Goal: Information Seeking & Learning: Learn about a topic

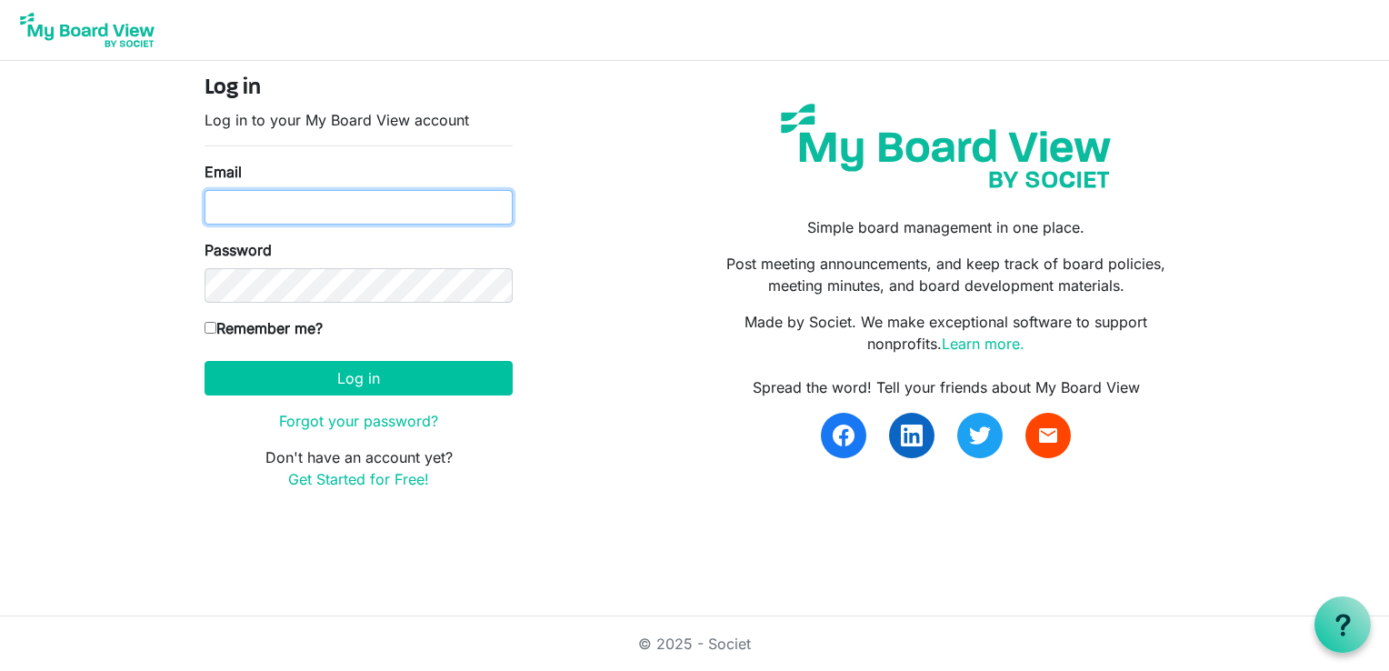
drag, startPoint x: 0, startPoint y: 0, endPoint x: 305, endPoint y: 216, distance: 374.3
click at [305, 216] on input "Email" at bounding box center [359, 207] width 308 height 35
type input "karen@coffeenewsgb.ca"
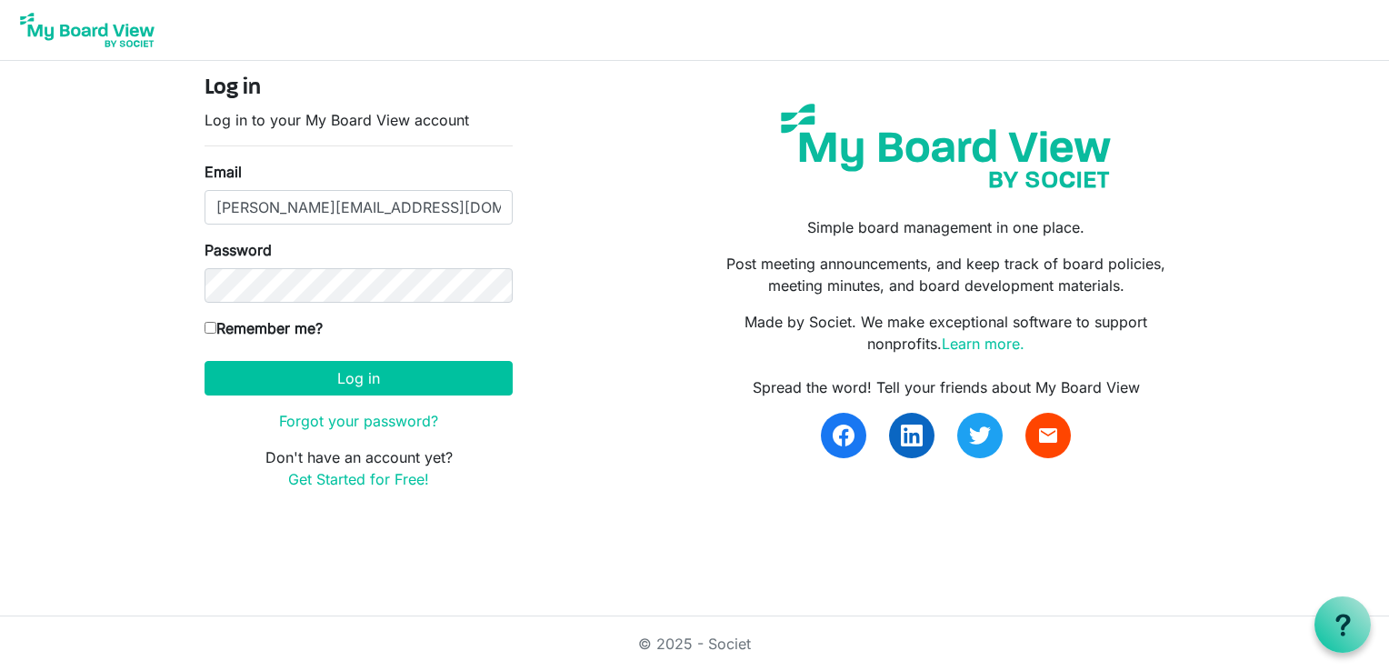
click at [211, 327] on input "Remember me?" at bounding box center [211, 328] width 12 height 12
checkbox input "true"
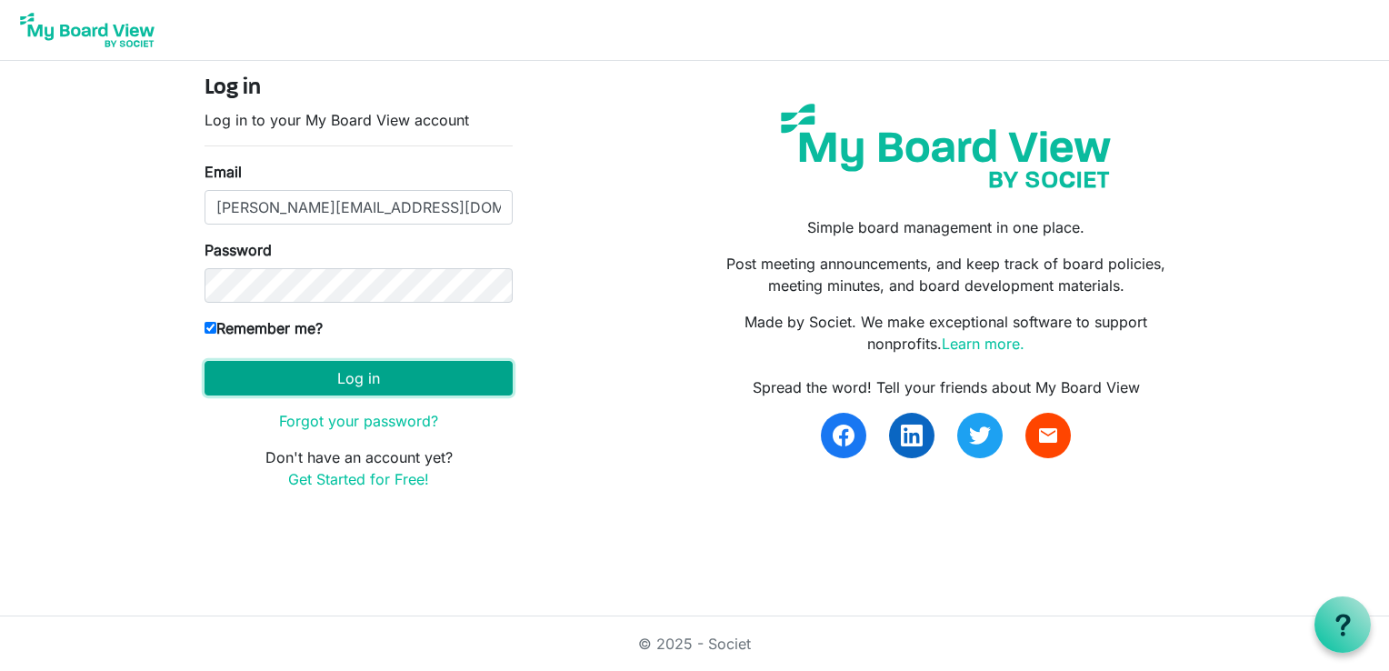
click at [378, 380] on button "Log in" at bounding box center [359, 378] width 308 height 35
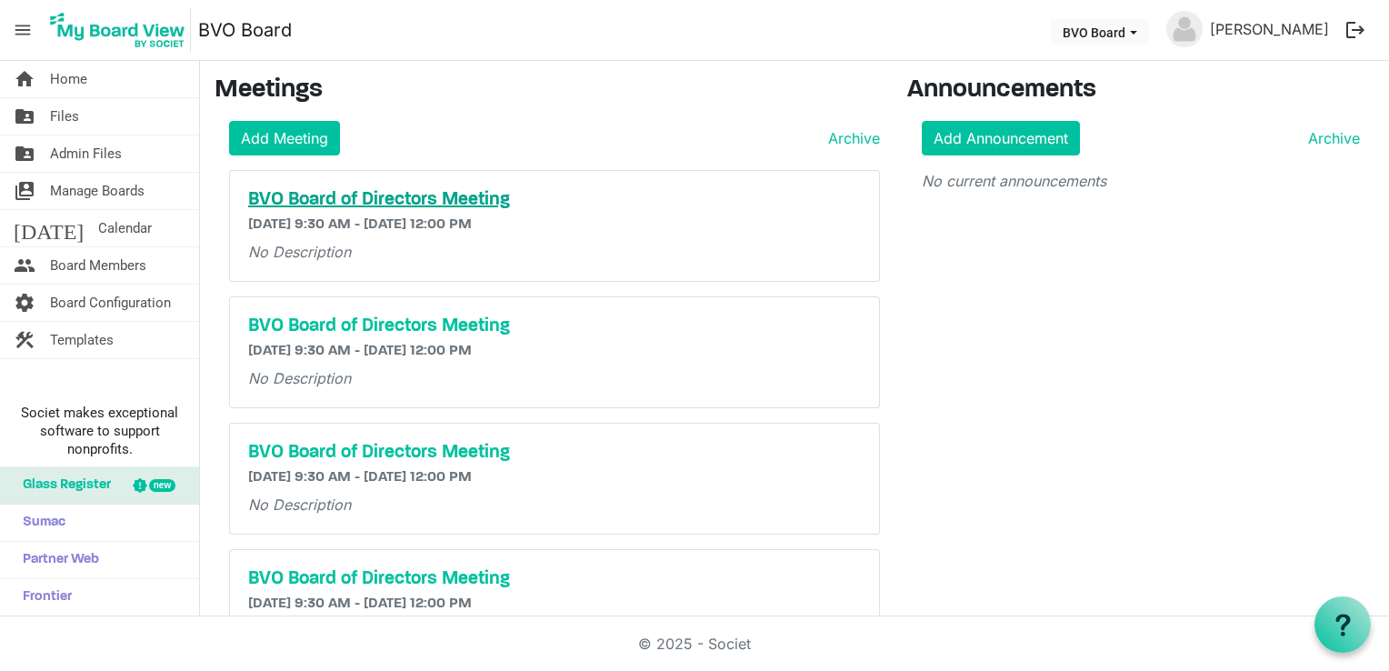
click at [393, 204] on h5 "BVO Board of Directors Meeting" at bounding box center [554, 200] width 613 height 22
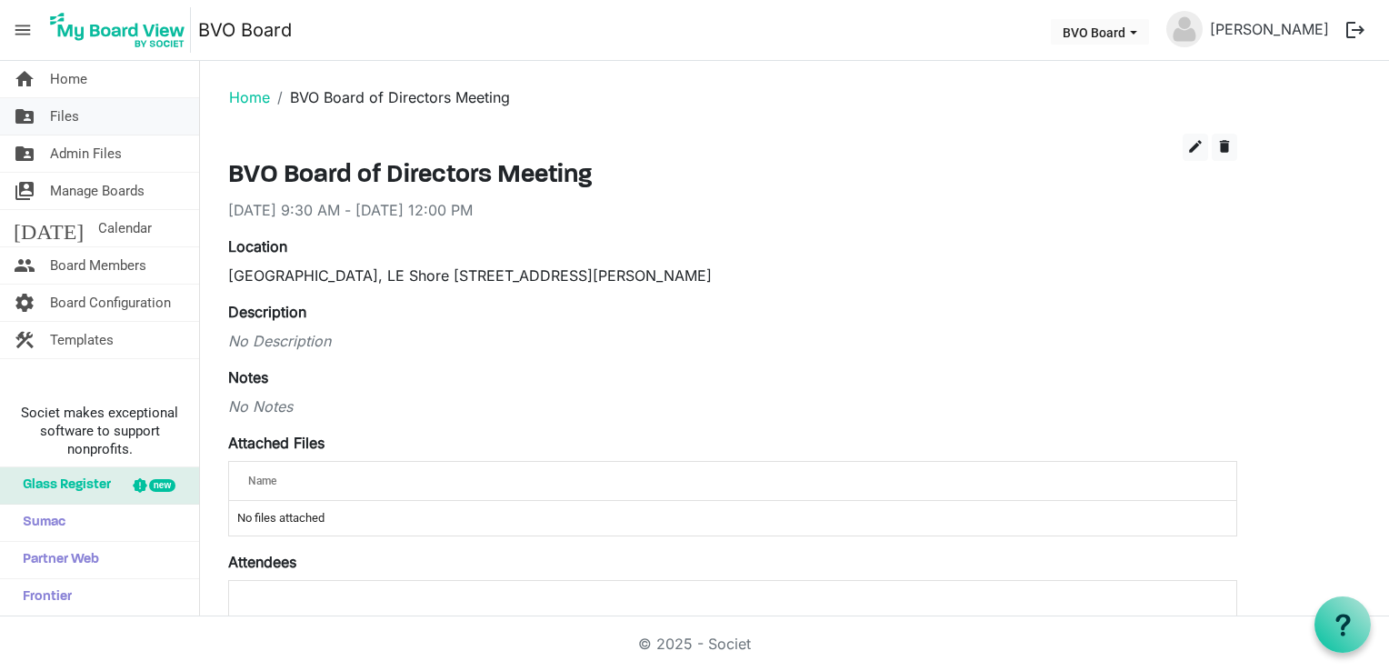
click at [67, 122] on span "Files" at bounding box center [64, 116] width 29 height 36
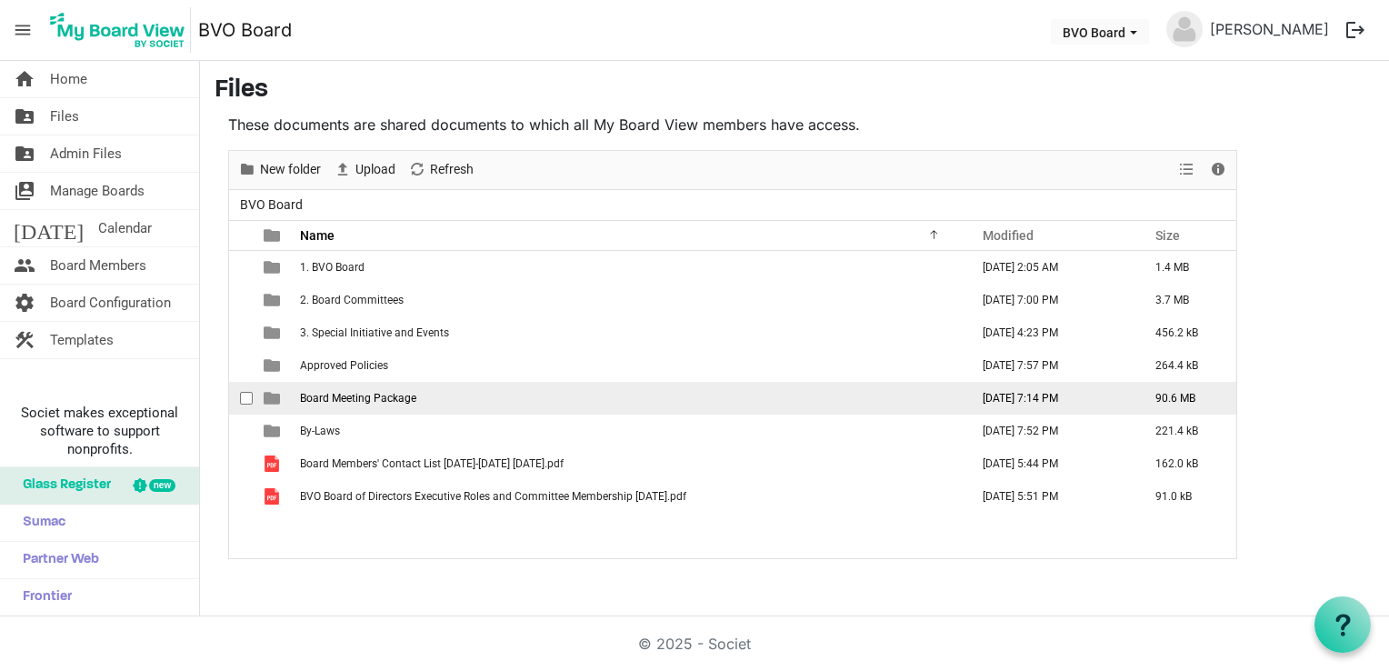
click at [355, 402] on span "Board Meeting Package" at bounding box center [358, 398] width 116 height 13
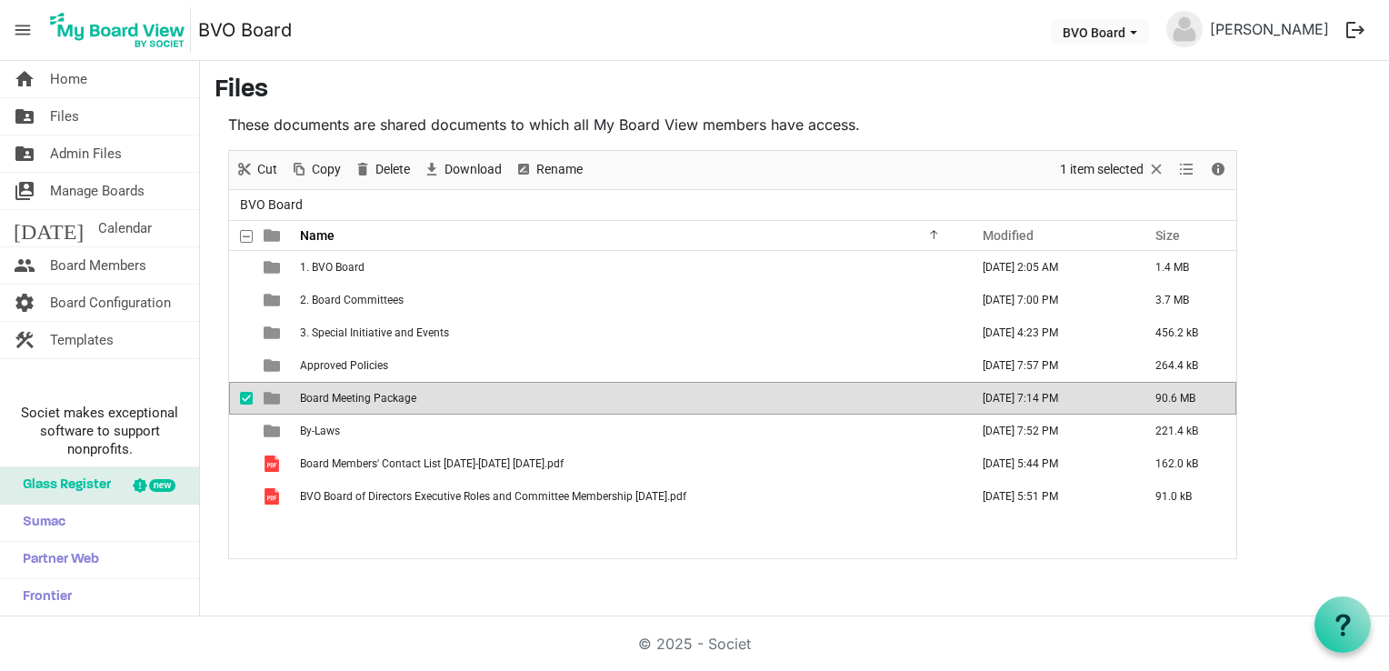
click at [360, 405] on td "Board Meeting Package" at bounding box center [629, 398] width 669 height 33
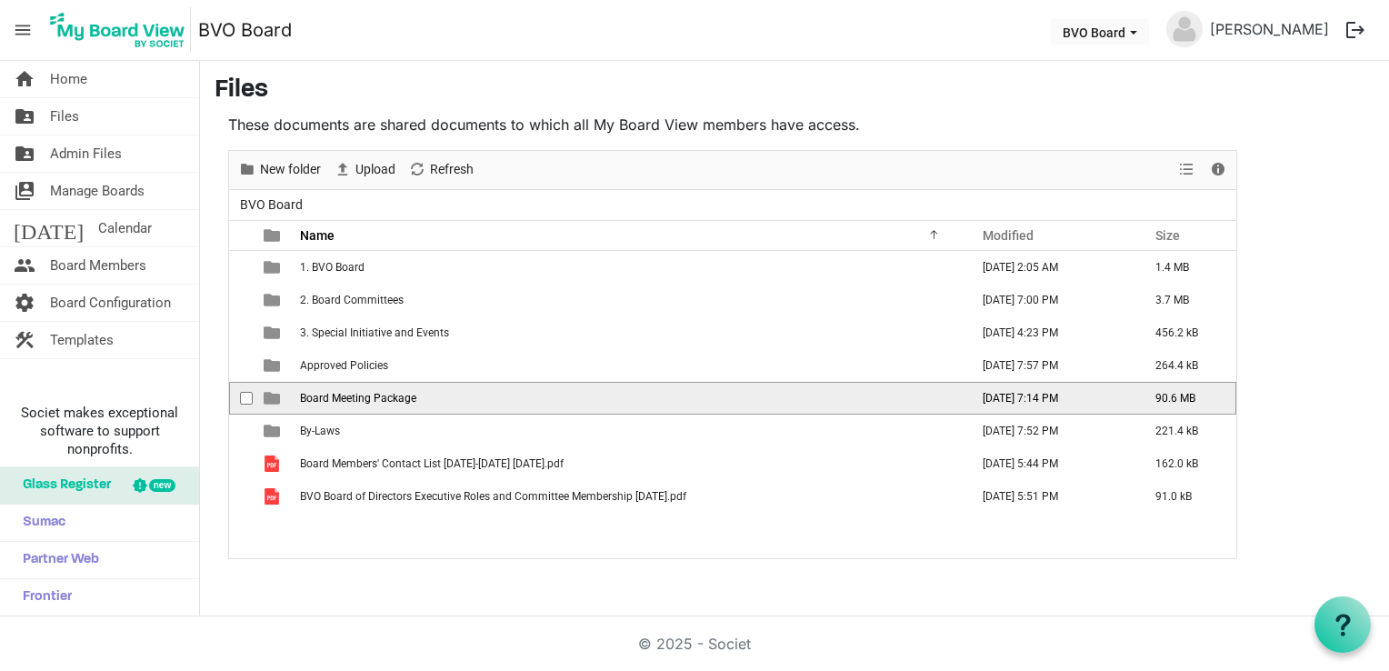
click at [367, 406] on td "Board Meeting Package" at bounding box center [629, 398] width 669 height 33
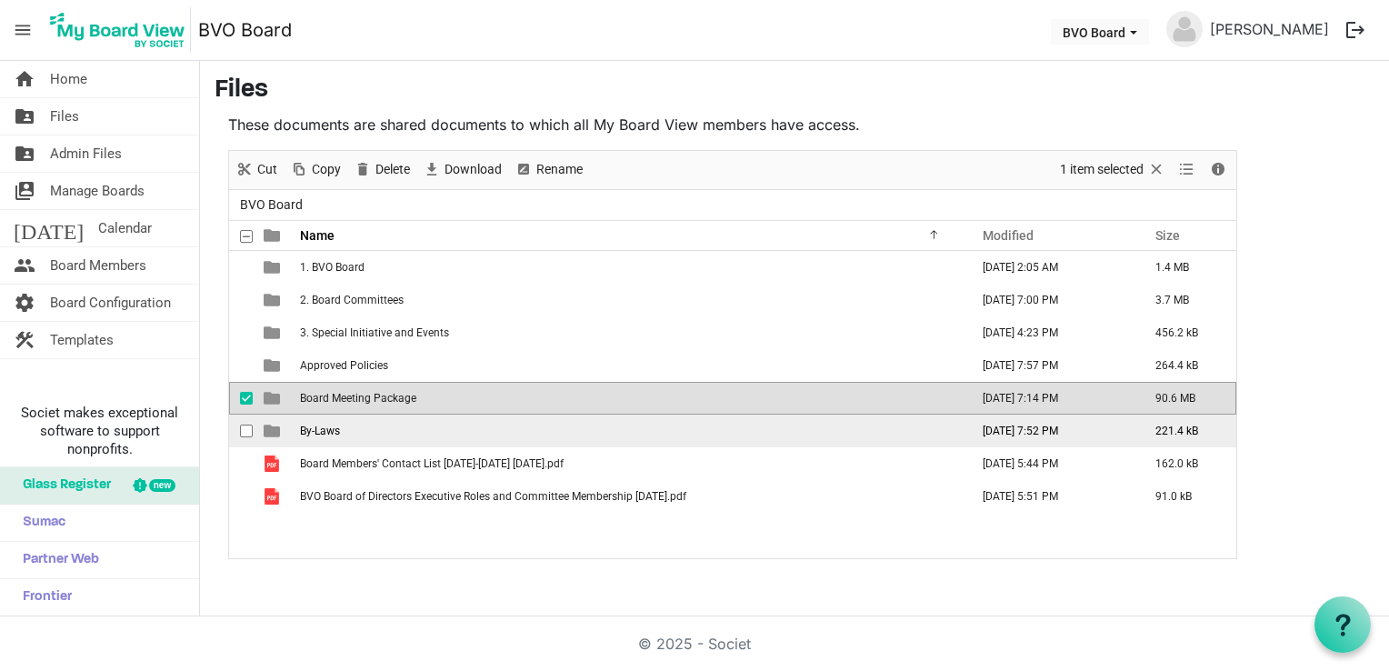
click at [385, 424] on td "By-Laws" at bounding box center [629, 430] width 669 height 33
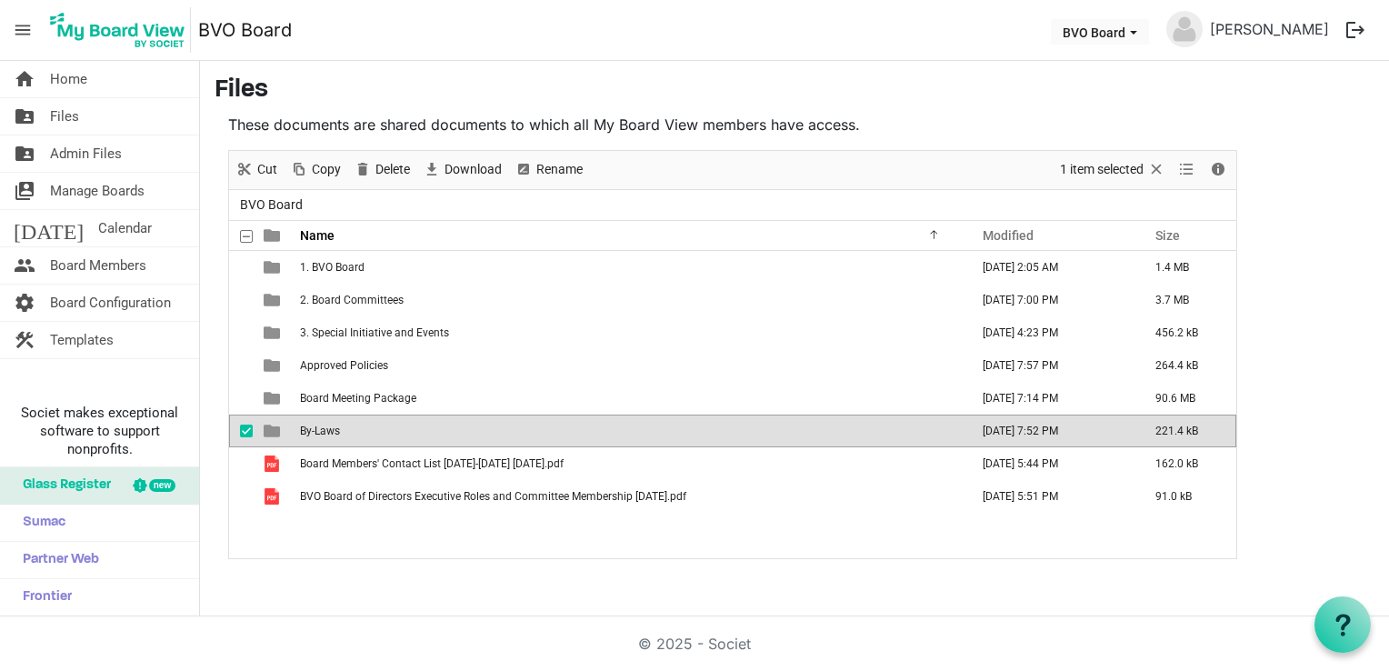
click at [385, 424] on td "By-Laws" at bounding box center [629, 430] width 669 height 33
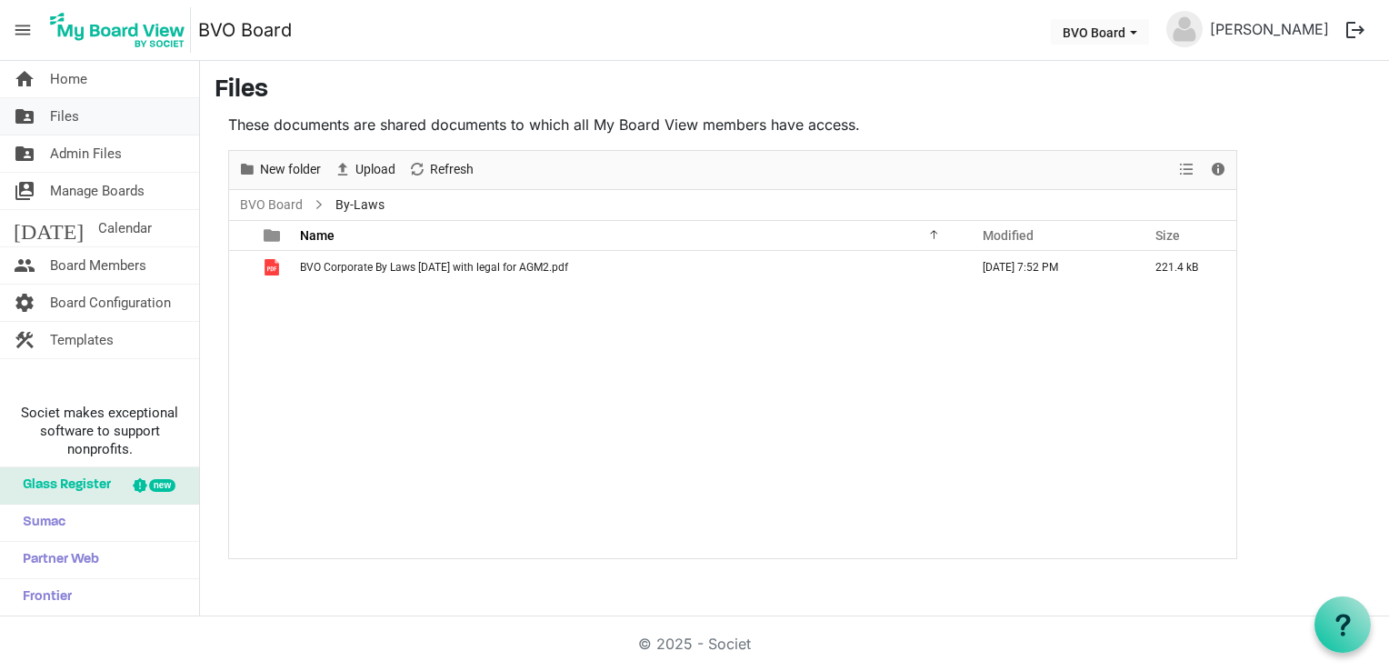
click at [60, 116] on span "Files" at bounding box center [64, 116] width 29 height 36
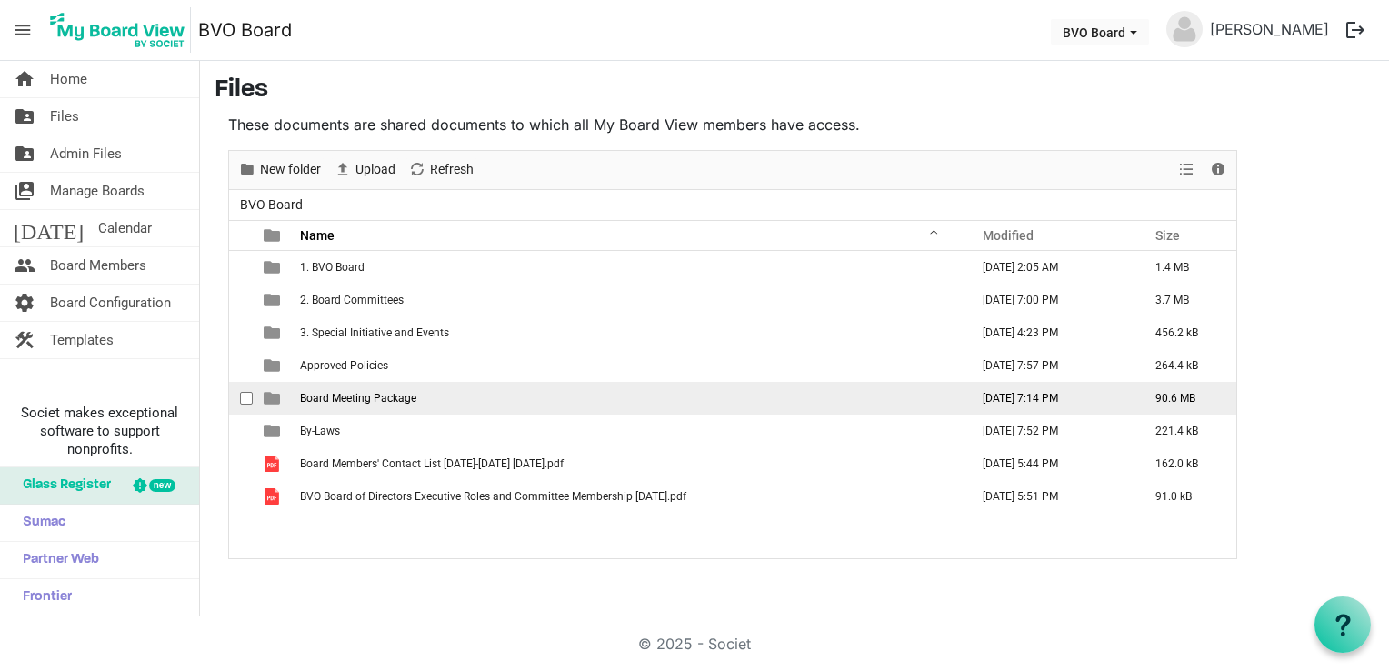
click at [331, 402] on span "Board Meeting Package" at bounding box center [358, 398] width 116 height 13
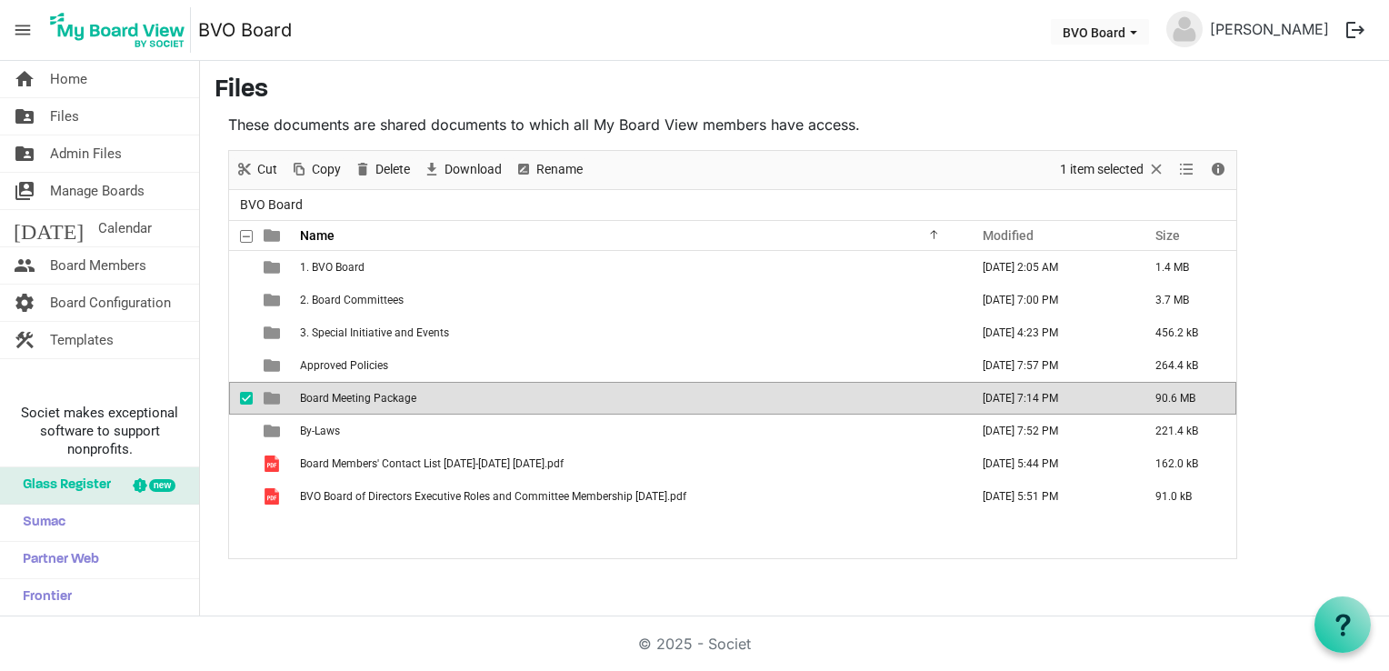
click at [331, 402] on span "Board Meeting Package" at bounding box center [358, 398] width 116 height 13
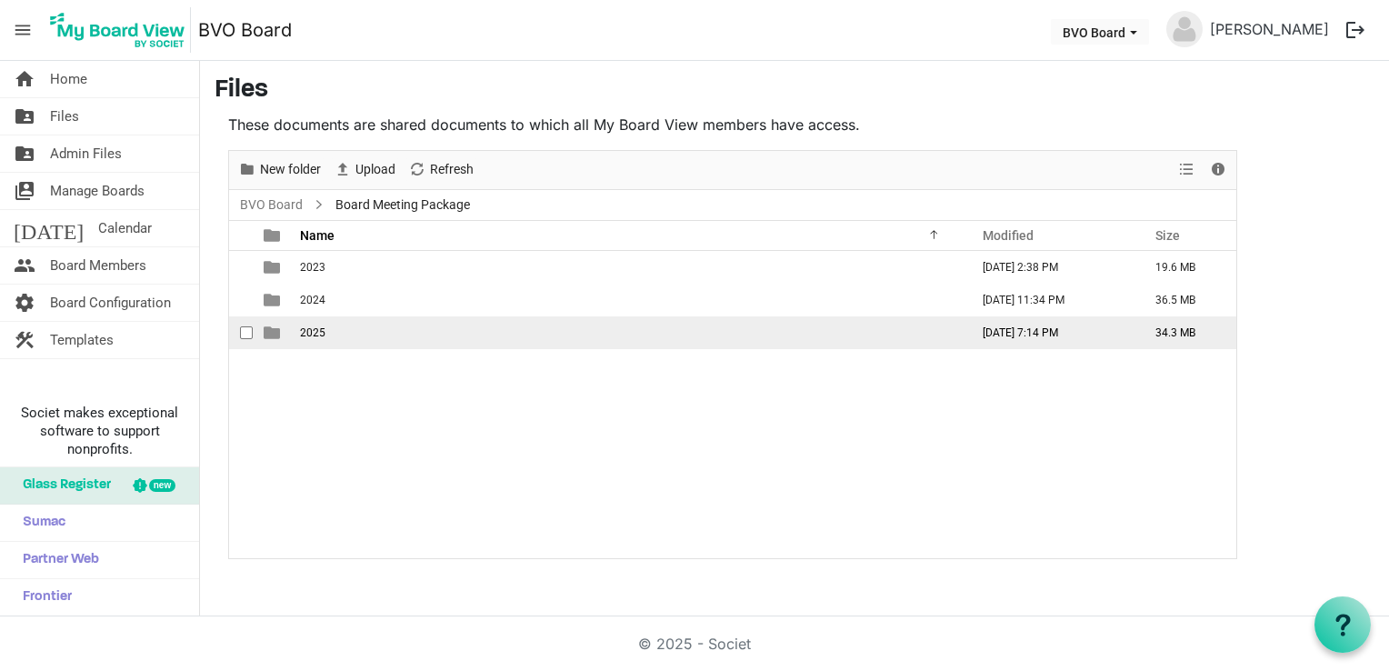
click at [316, 333] on span "2025" at bounding box center [312, 332] width 25 height 13
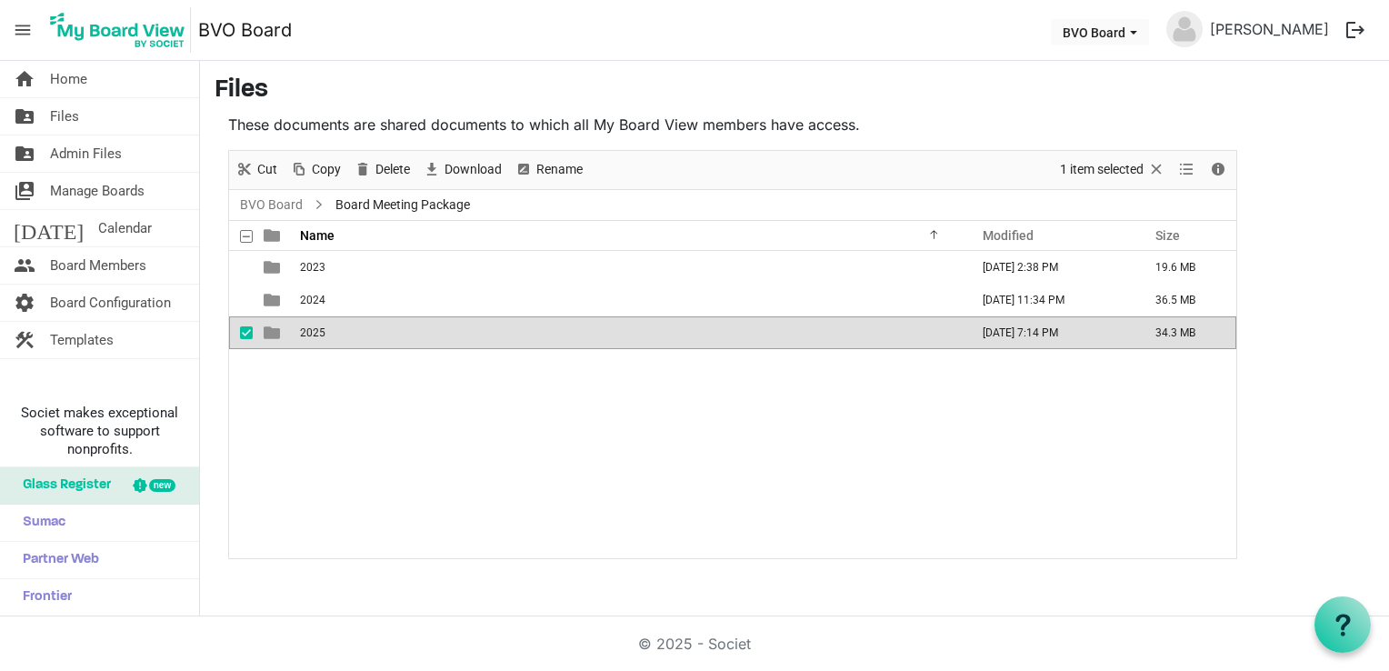
click at [316, 333] on span "2025" at bounding box center [312, 332] width 25 height 13
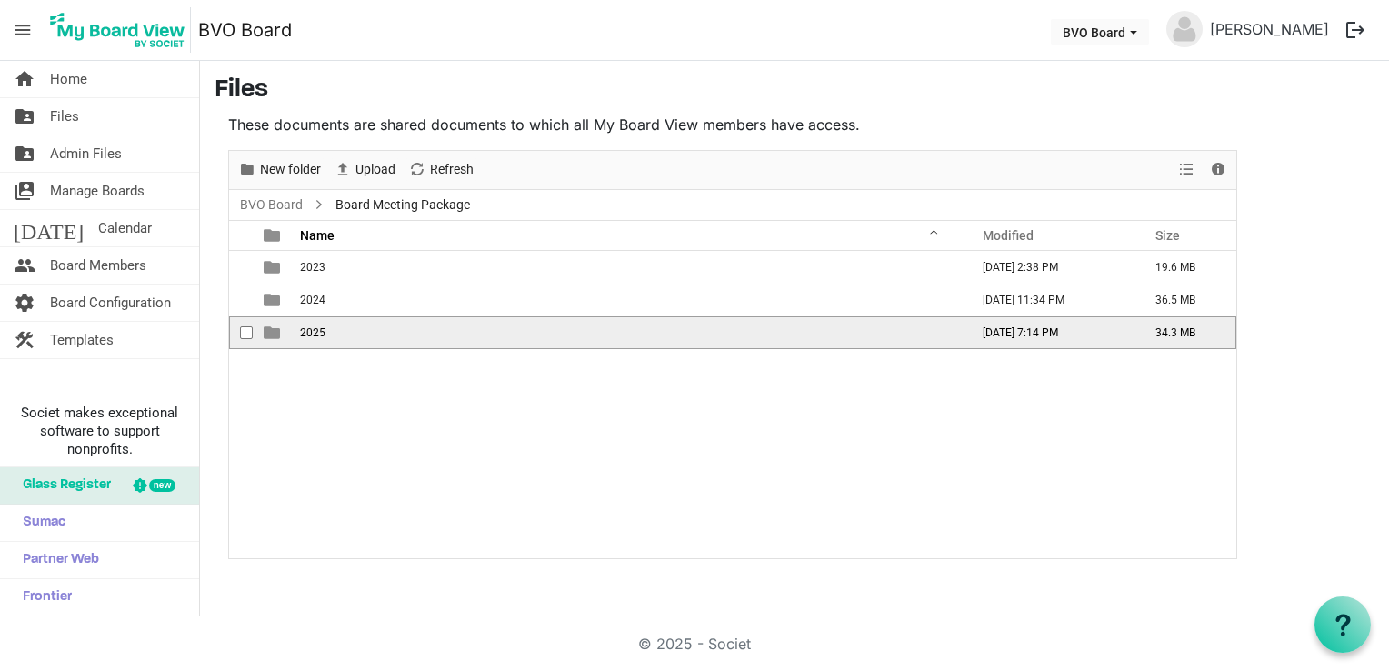
click at [316, 333] on span "2025" at bounding box center [312, 332] width 25 height 13
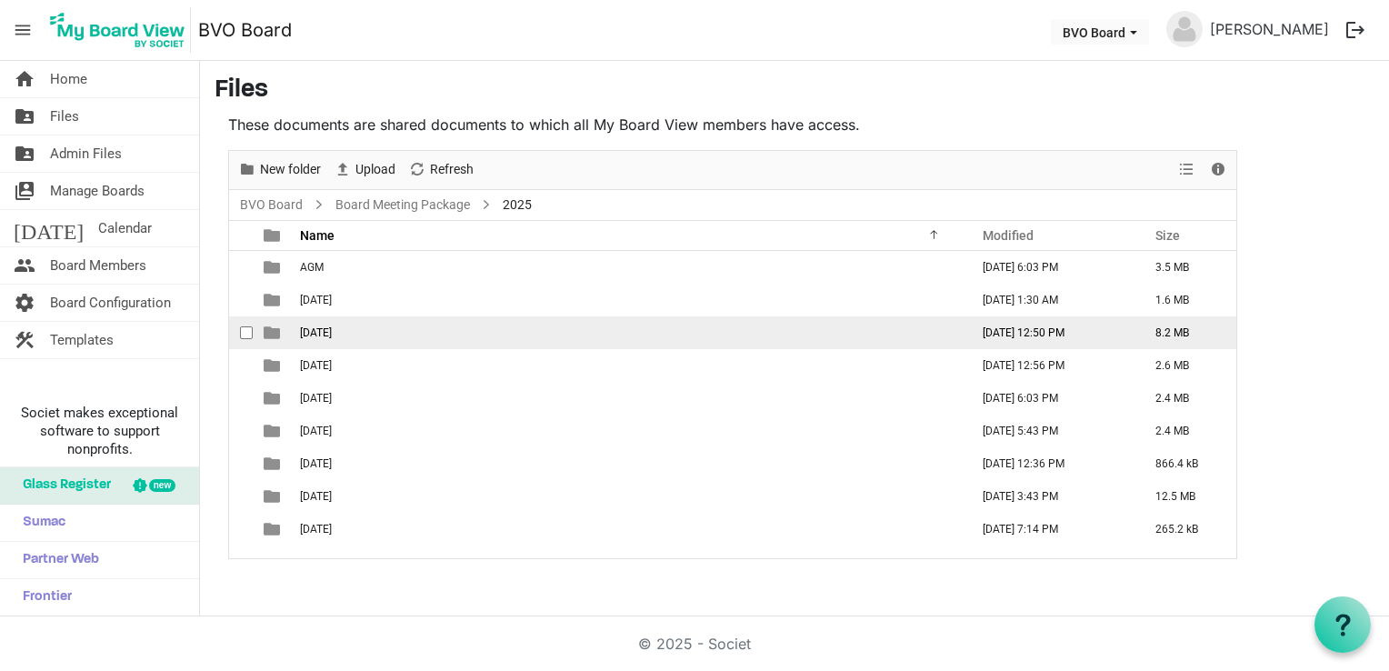
click at [332, 336] on span "[DATE]" at bounding box center [316, 332] width 32 height 13
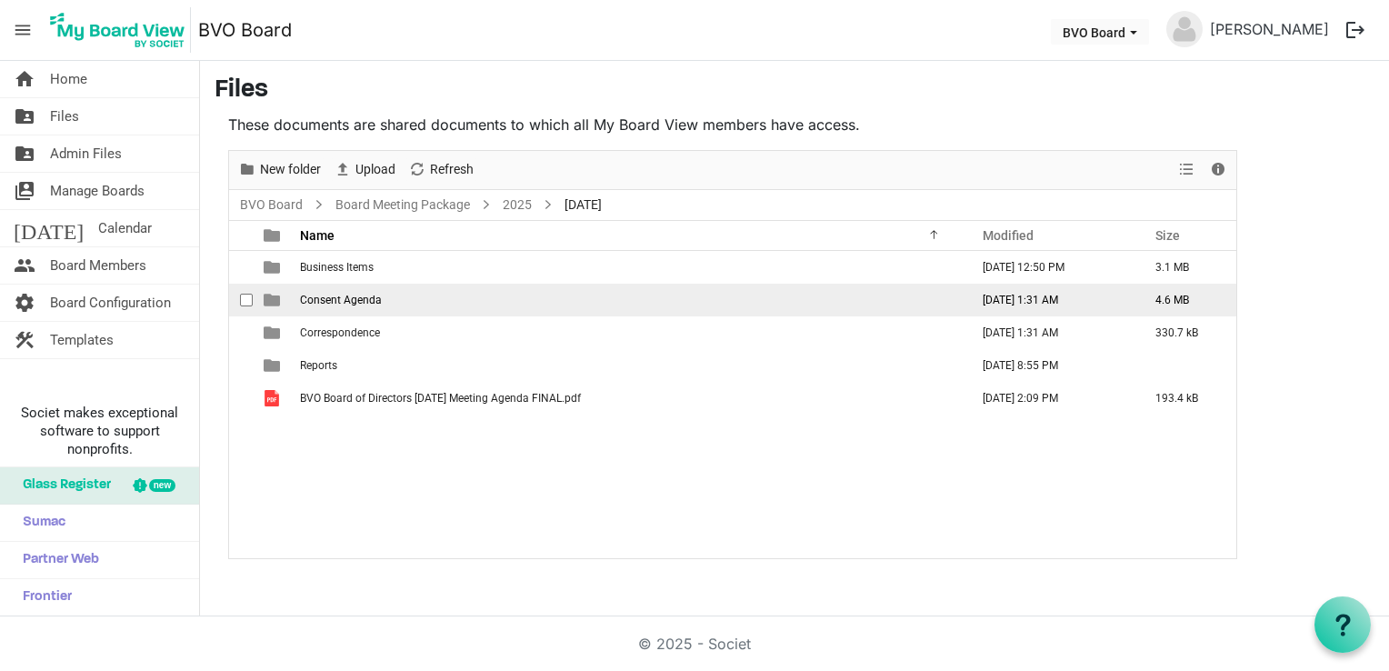
click at [350, 301] on span "Consent Agenda" at bounding box center [341, 300] width 82 height 13
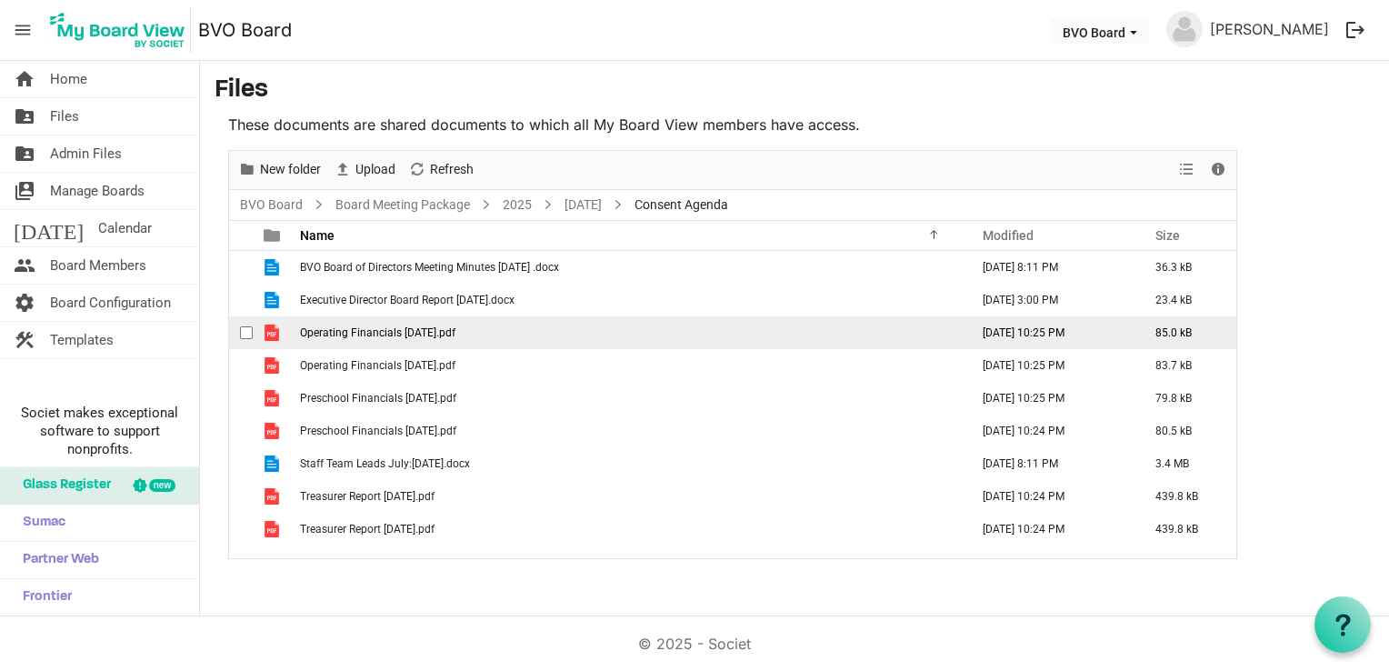
click at [382, 338] on td "Operating Financials [DATE].pdf" at bounding box center [629, 332] width 669 height 33
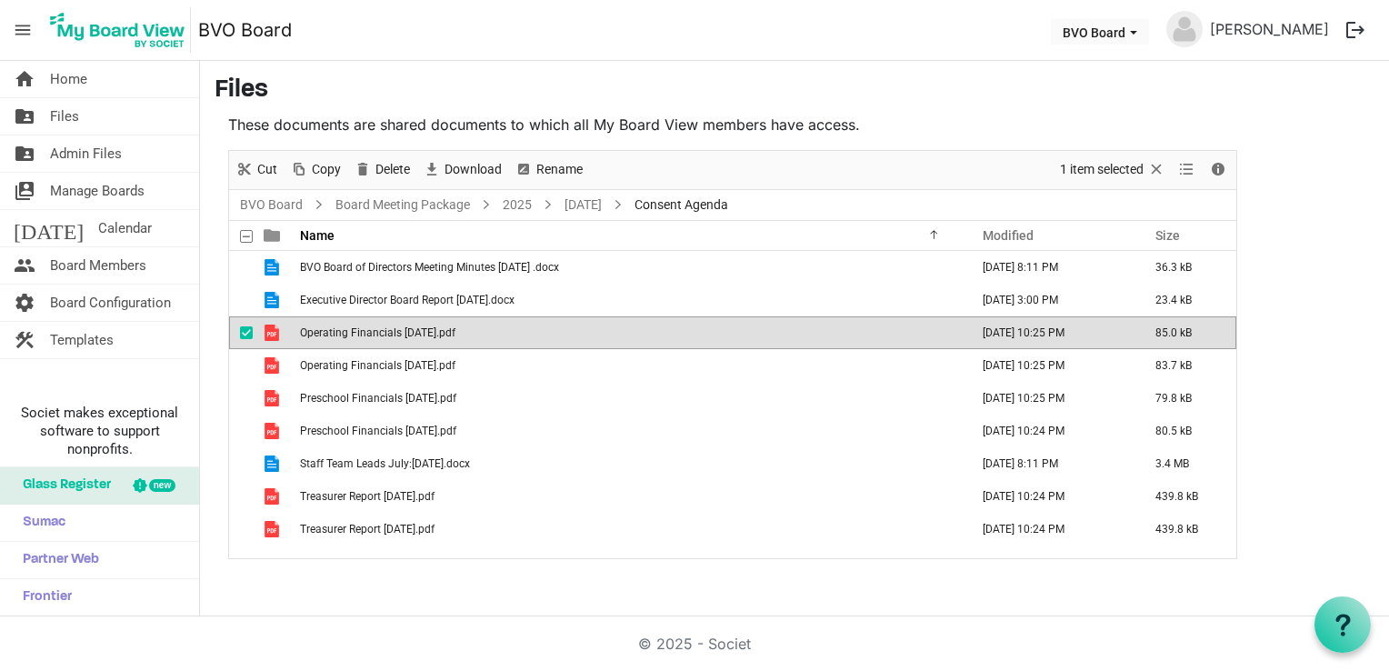
click at [382, 338] on td "Operating Financials [DATE].pdf" at bounding box center [629, 332] width 669 height 33
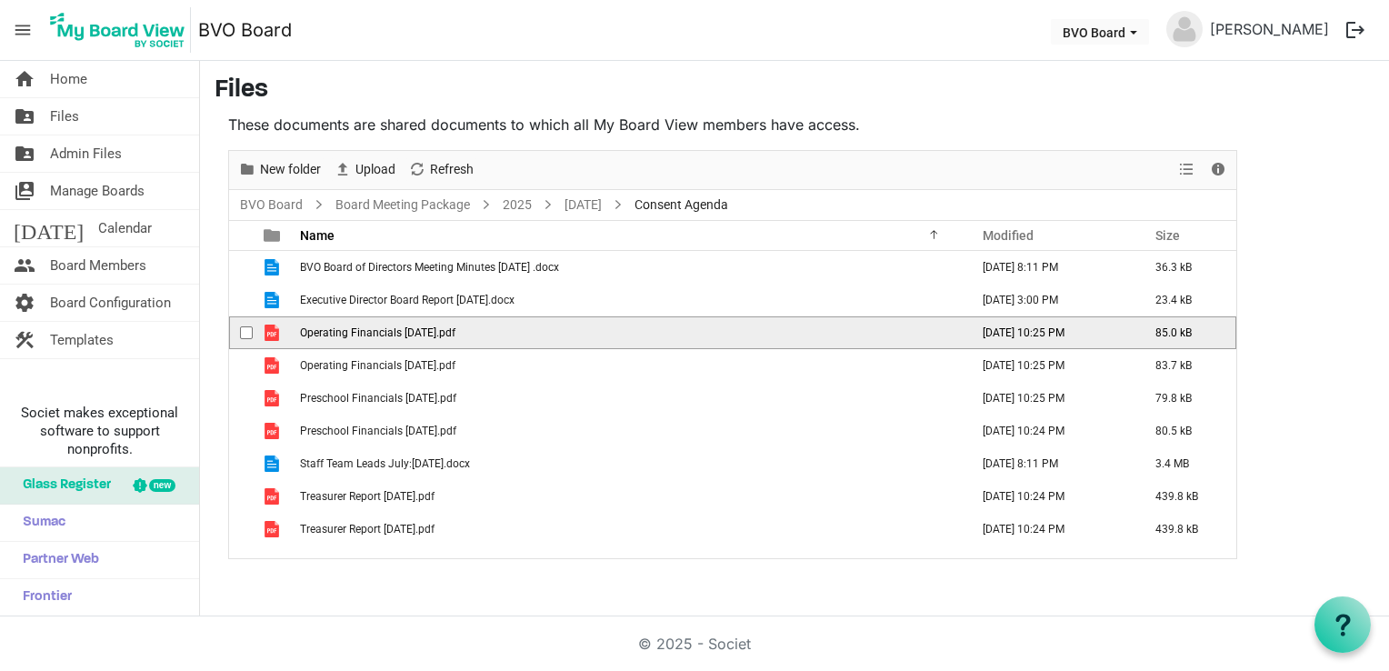
click at [382, 338] on td "Operating Financials [DATE].pdf" at bounding box center [629, 332] width 669 height 33
